Goal: Navigation & Orientation: Find specific page/section

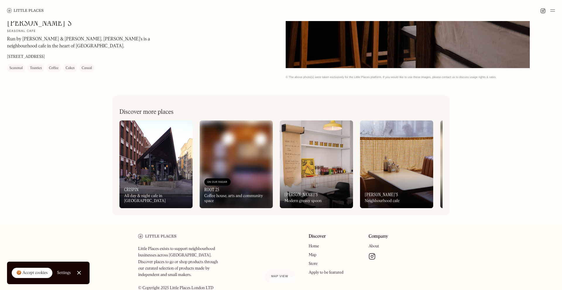
scroll to position [275, 0]
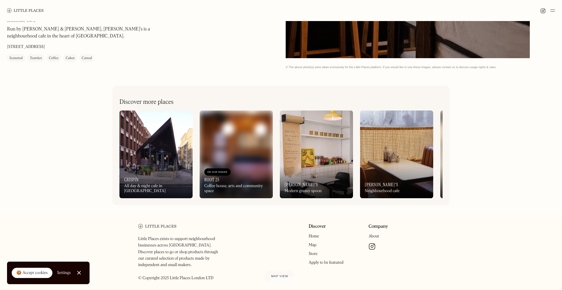
click at [339, 174] on div "On Our Radar [PERSON_NAME]'s Modern greasy spoon" at bounding box center [316, 182] width 73 height 32
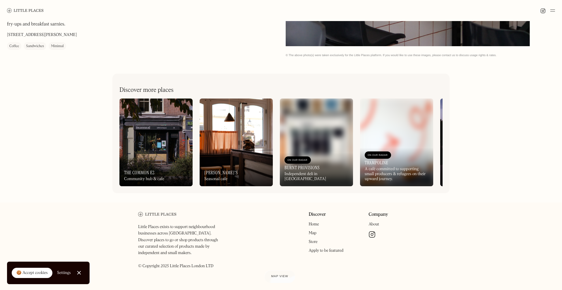
scroll to position [292, 0]
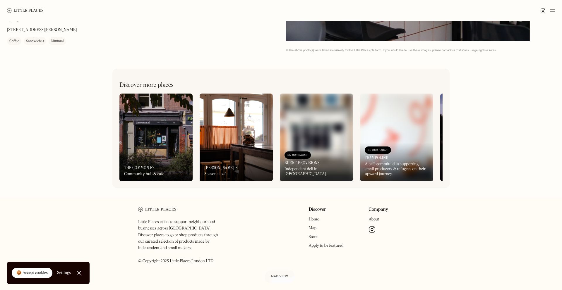
click at [175, 146] on img at bounding box center [155, 138] width 73 height 88
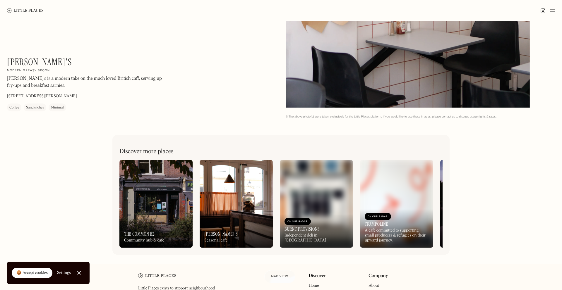
scroll to position [0, 0]
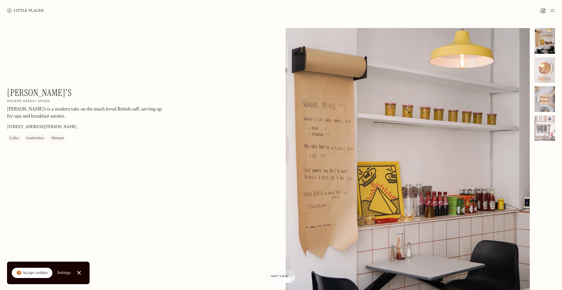
click at [29, 10] on img at bounding box center [25, 10] width 37 height 4
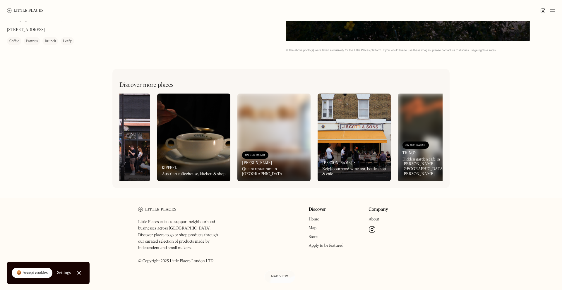
scroll to position [0, 48]
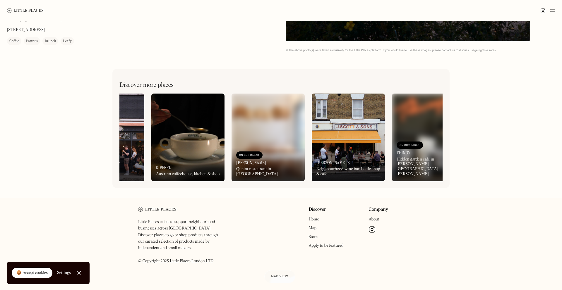
click at [357, 158] on div "On Our Radar Hector's Neighbourhood wine bar, bottle shop & cafe" at bounding box center [348, 165] width 73 height 32
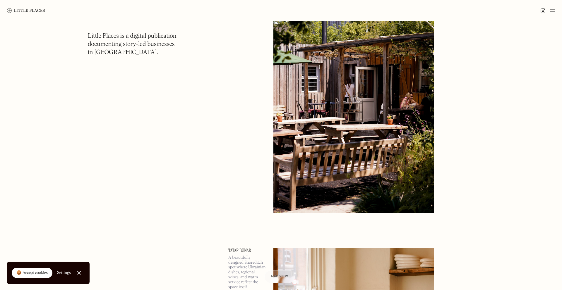
scroll to position [1931, 0]
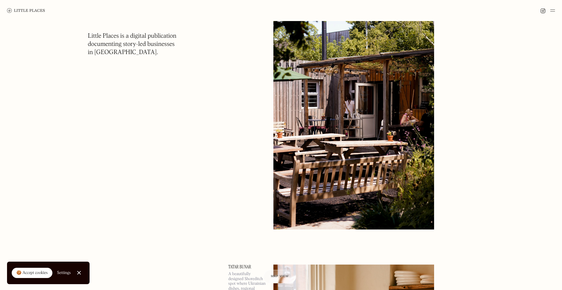
click at [276, 277] on span "Map view" at bounding box center [280, 277] width 18 height 4
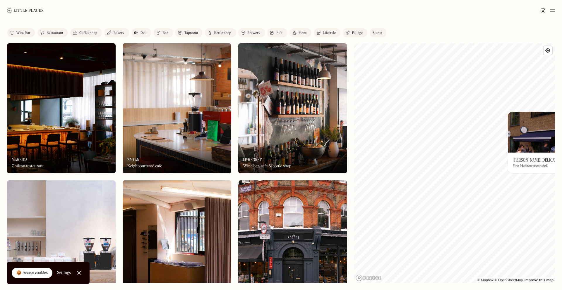
click at [512, 134] on div "© Mapbox © OpenStreetMap Improve this map On Our Radar [PERSON_NAME] Delicatess…" at bounding box center [454, 163] width 201 height 240
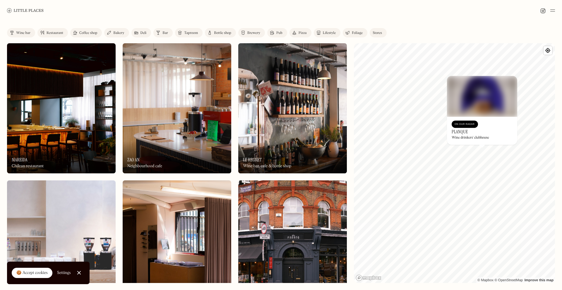
click at [468, 126] on div "On Our Radar" at bounding box center [465, 125] width 20 height 6
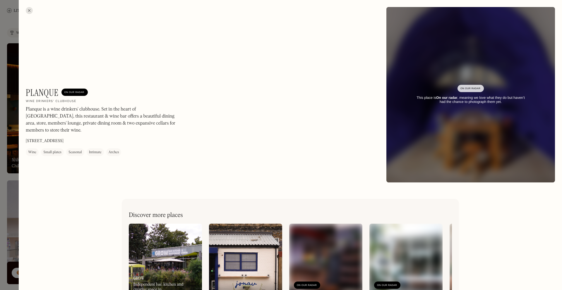
scroll to position [38, 0]
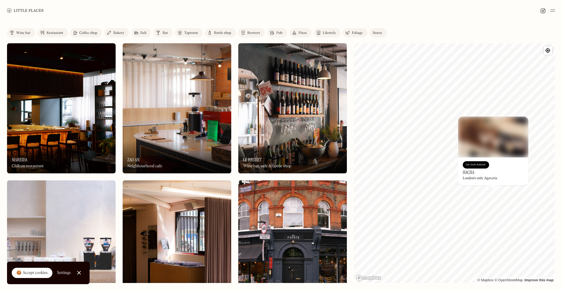
click at [482, 178] on div "London's only Agaveria" at bounding box center [480, 179] width 34 height 4
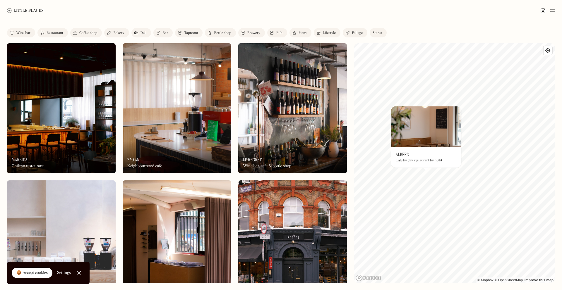
click at [423, 159] on div "Cafe by day, restaurant by night" at bounding box center [419, 161] width 47 height 4
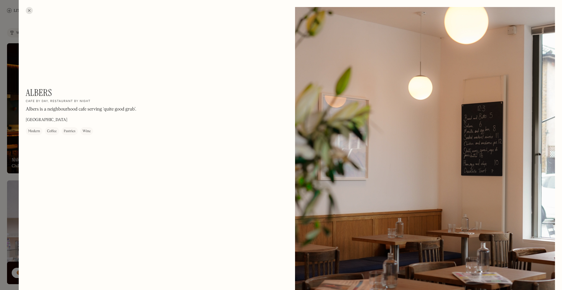
click at [26, 10] on div at bounding box center [29, 10] width 7 height 7
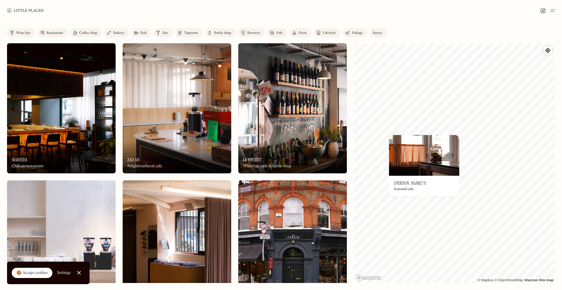
click at [399, 185] on h3 "[PERSON_NAME]'s" at bounding box center [410, 184] width 32 height 6
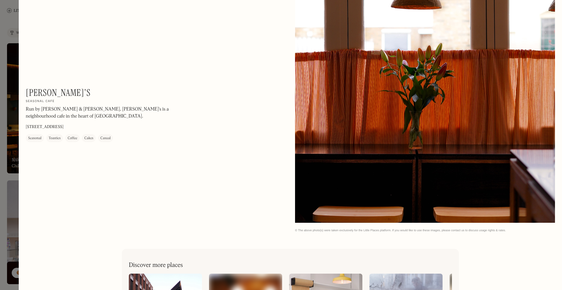
scroll to position [1097, 0]
